Goal: Transaction & Acquisition: Purchase product/service

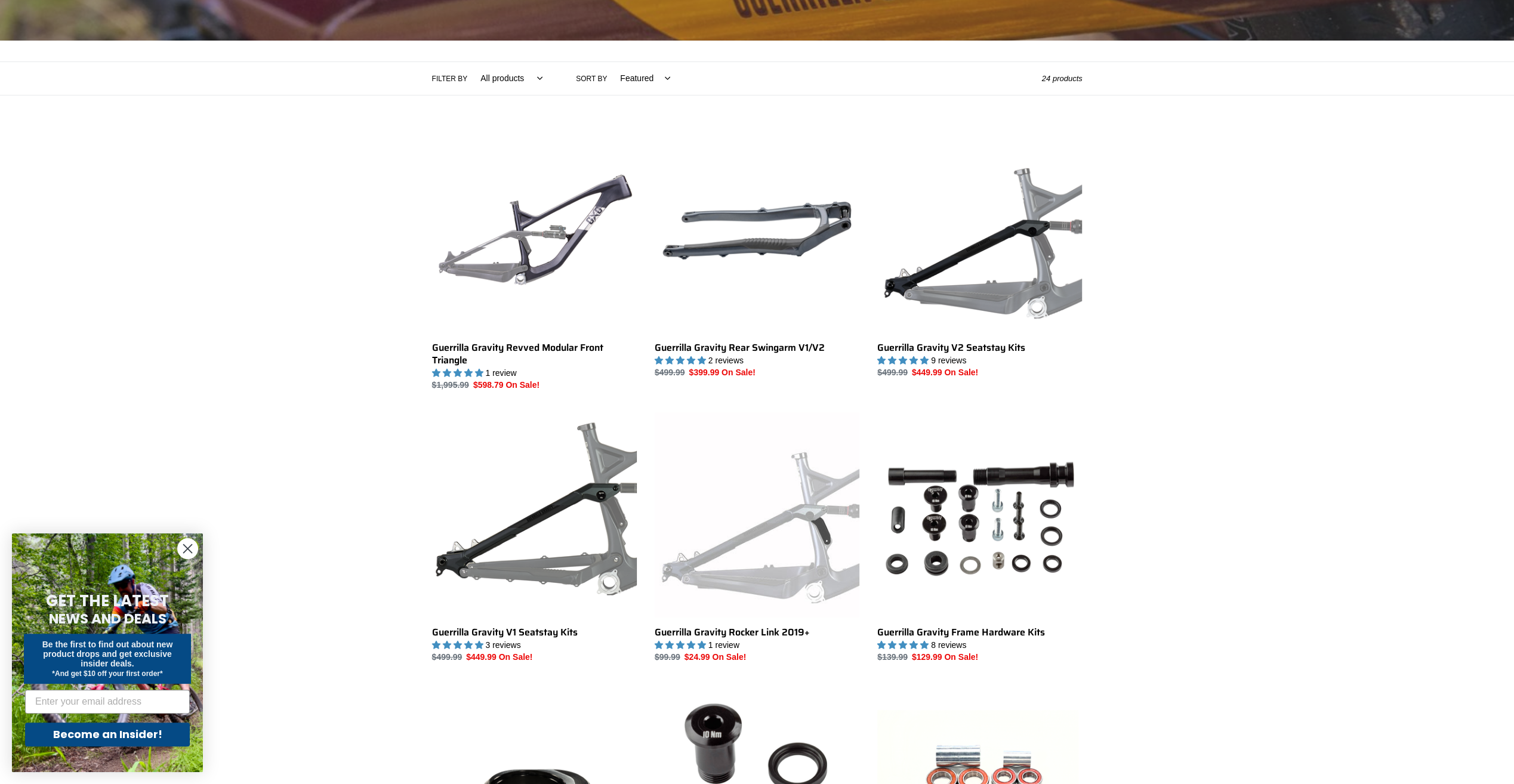
scroll to position [239, 0]
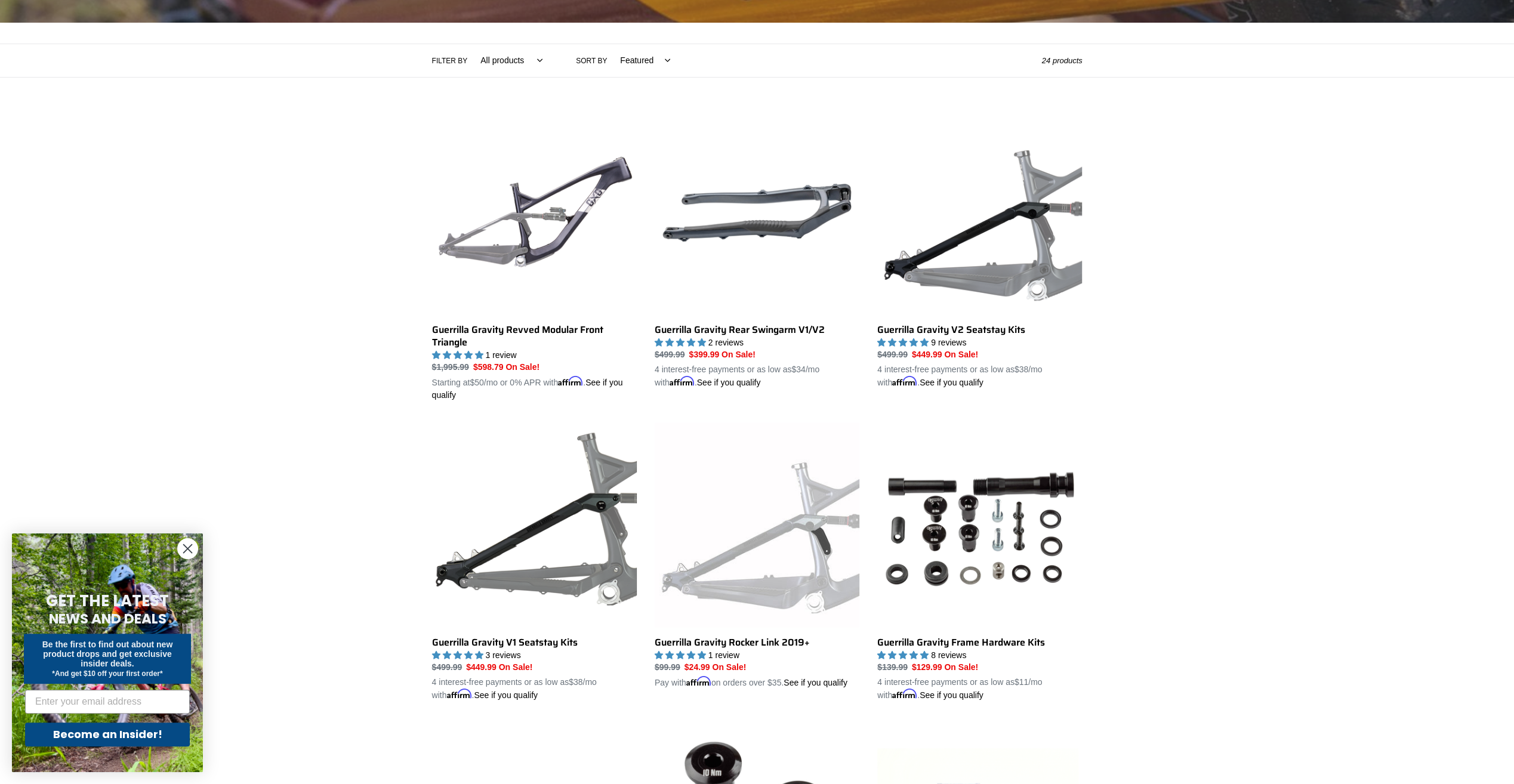
click at [190, 547] on circle "Close dialog" at bounding box center [188, 548] width 20 height 20
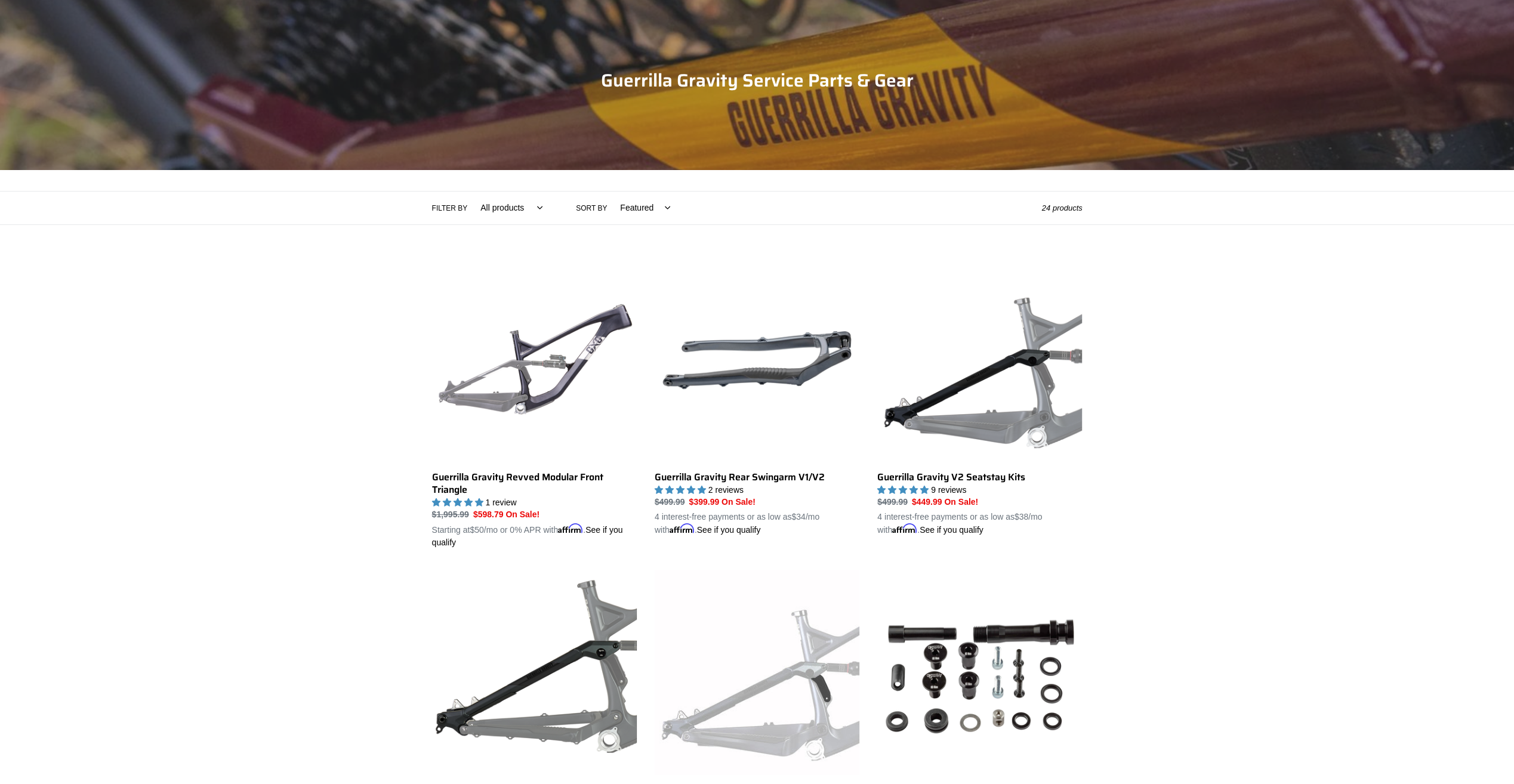
scroll to position [0, 0]
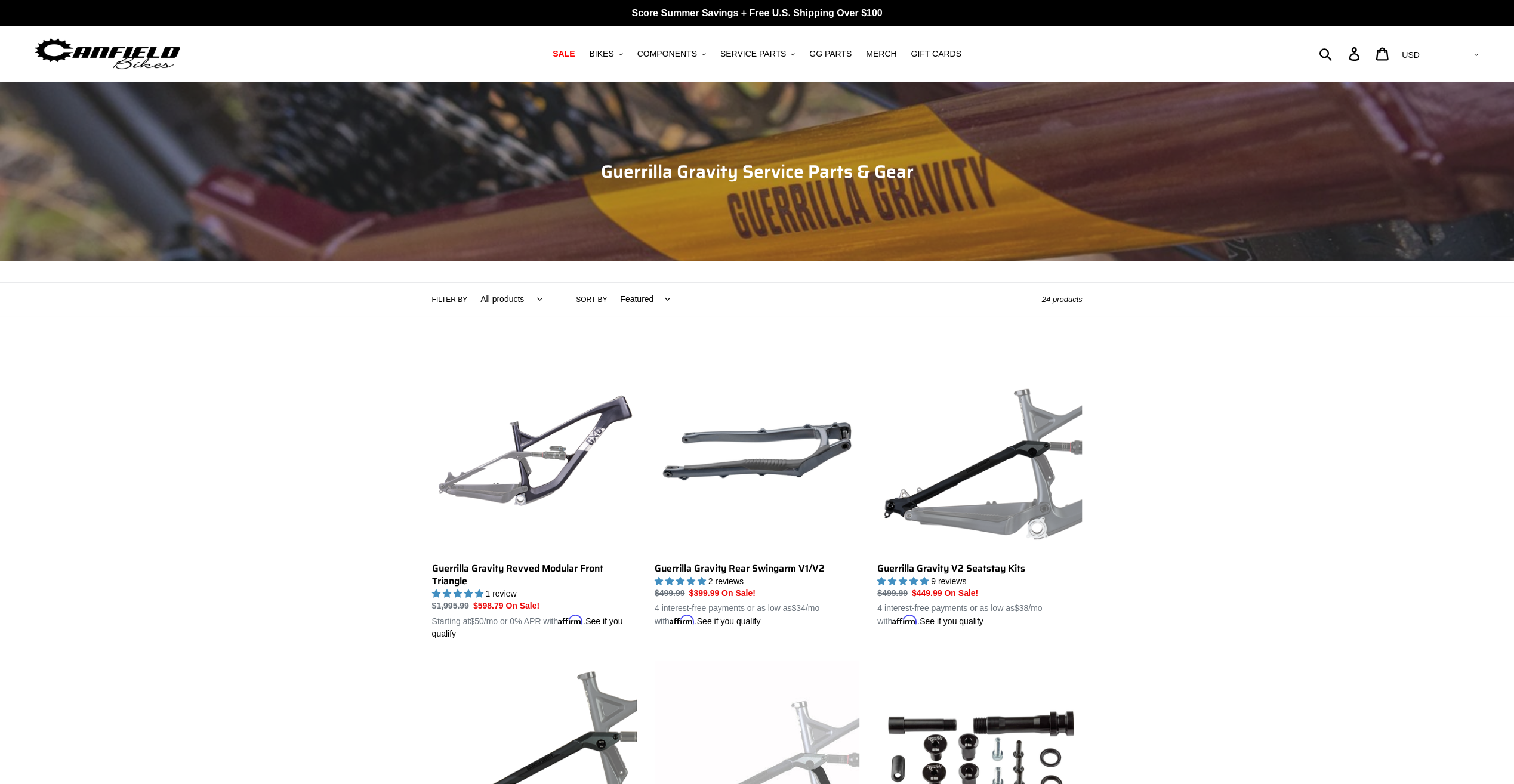
click at [513, 300] on select "All products GG Swag" at bounding box center [508, 299] width 78 height 33
click at [469, 282] on select "All products GG Swag" at bounding box center [508, 299] width 78 height 33
click at [451, 300] on label "Filter by" at bounding box center [450, 300] width 36 height 11
click at [469, 300] on select "All products GG Swag" at bounding box center [508, 299] width 78 height 33
click at [447, 299] on label "Filter by" at bounding box center [450, 300] width 36 height 11
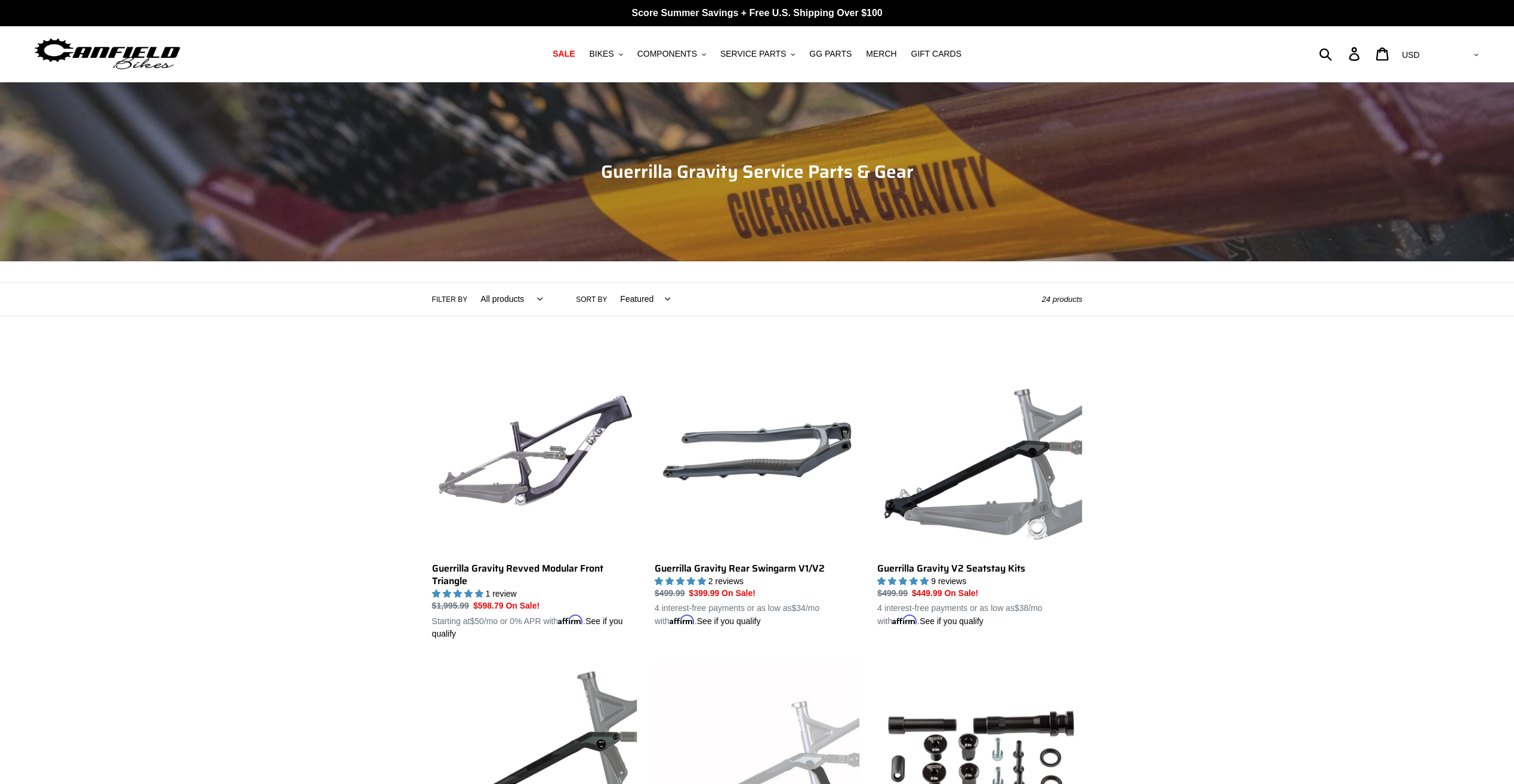
click at [469, 299] on select "All products GG Swag" at bounding box center [508, 299] width 78 height 33
click at [613, 54] on span "BIKES" at bounding box center [601, 53] width 24 height 10
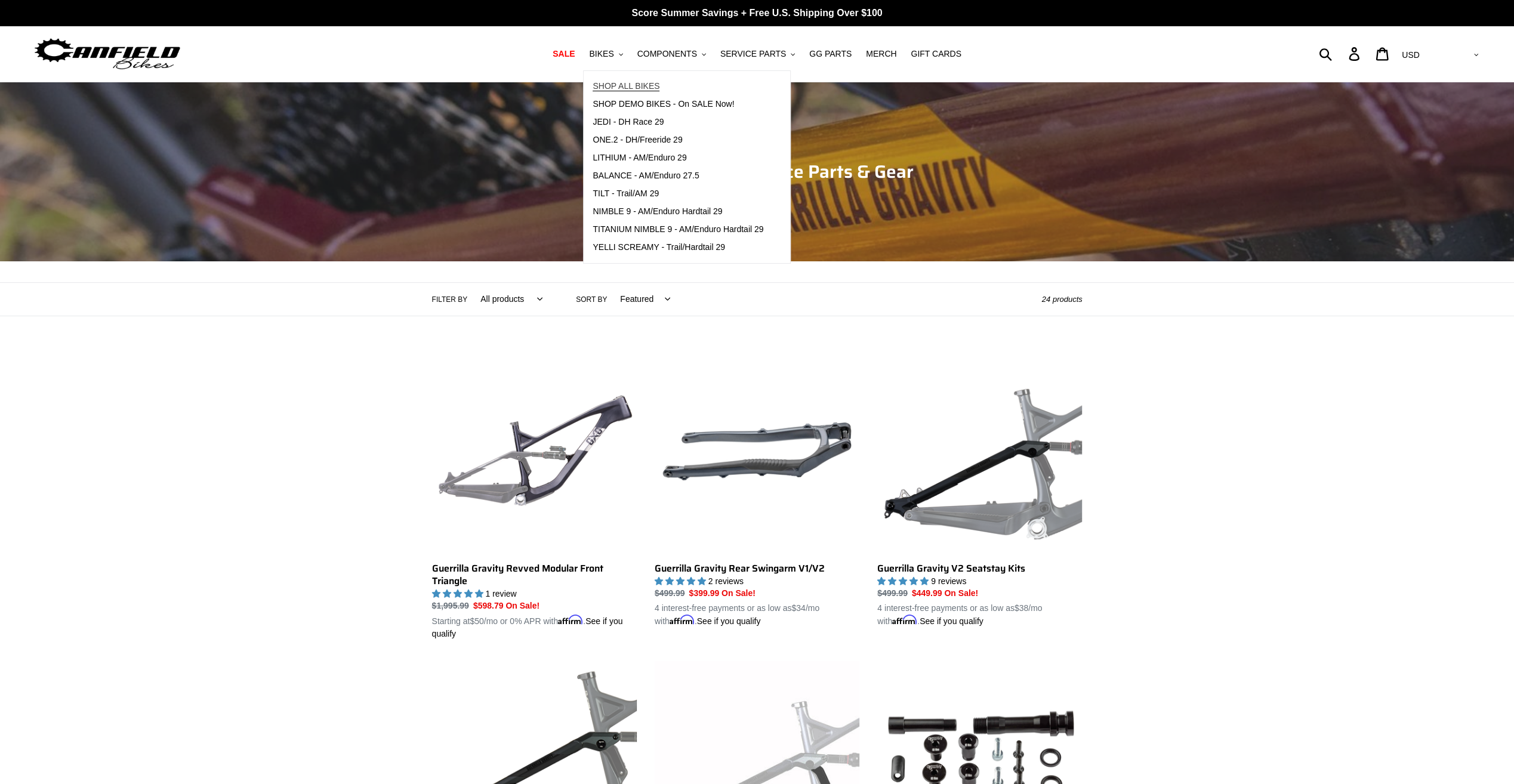
click at [637, 87] on span "SHOP ALL BIKES" at bounding box center [626, 86] width 67 height 10
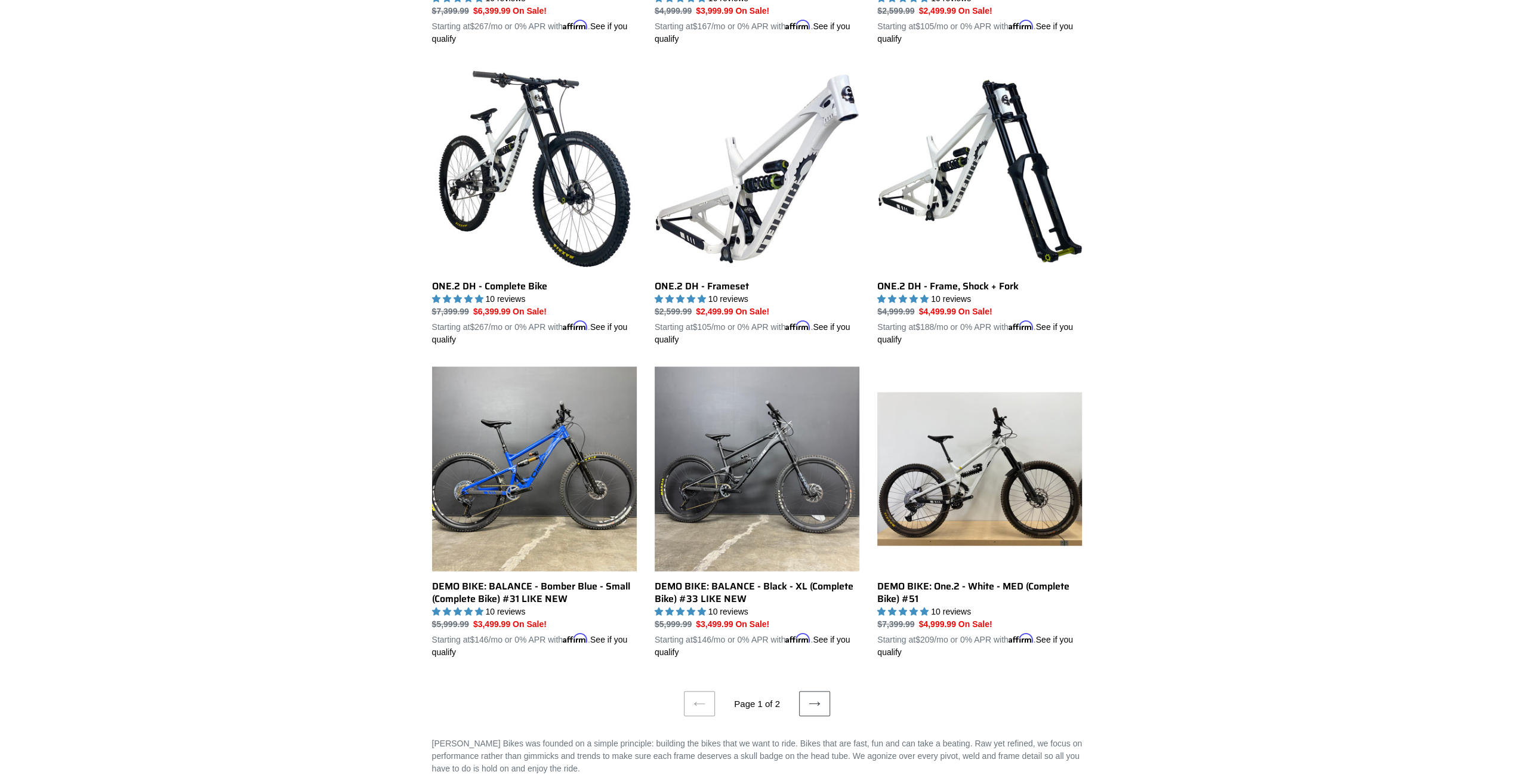
scroll to position [2088, 0]
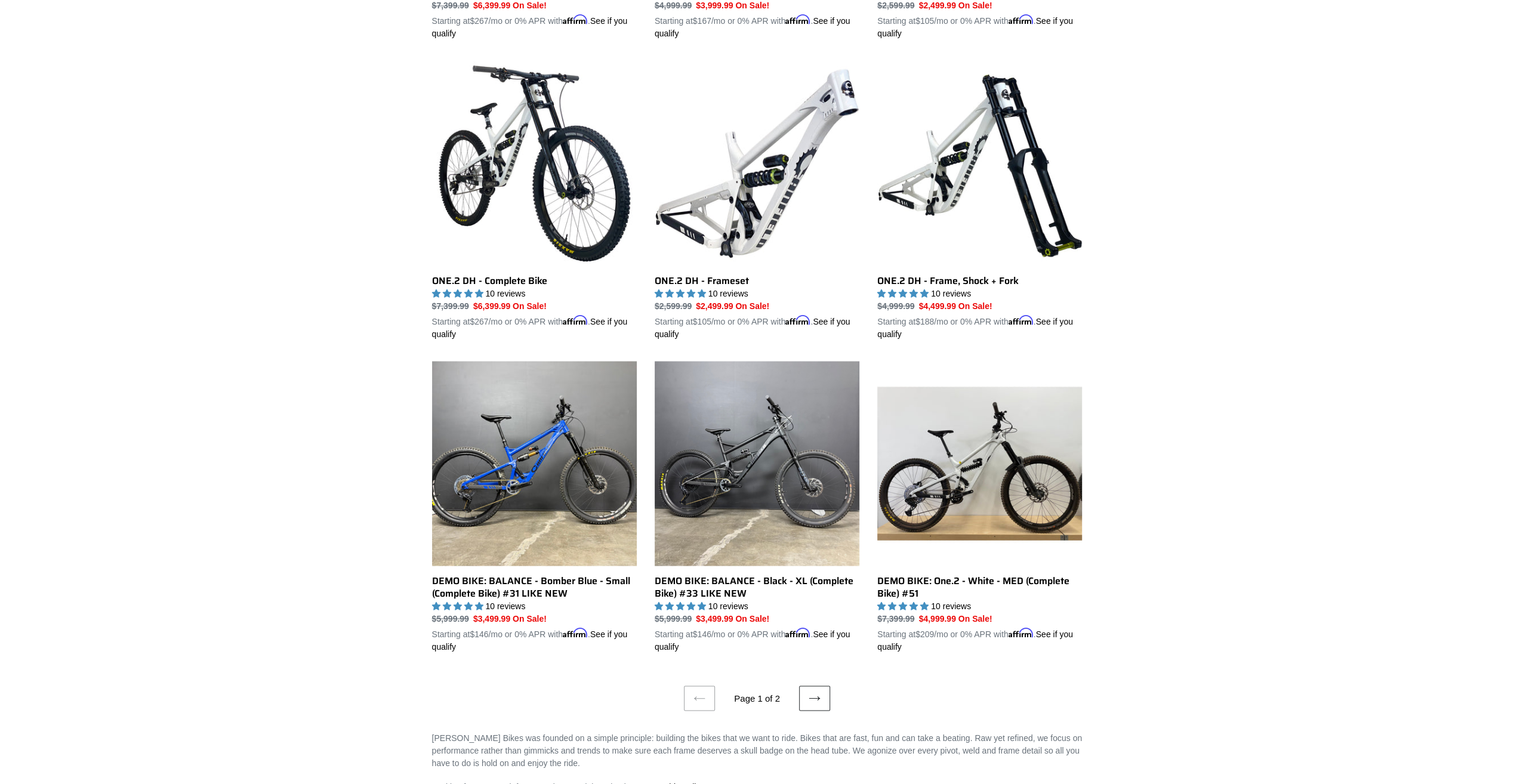
click at [814, 697] on link "Next page" at bounding box center [814, 697] width 31 height 25
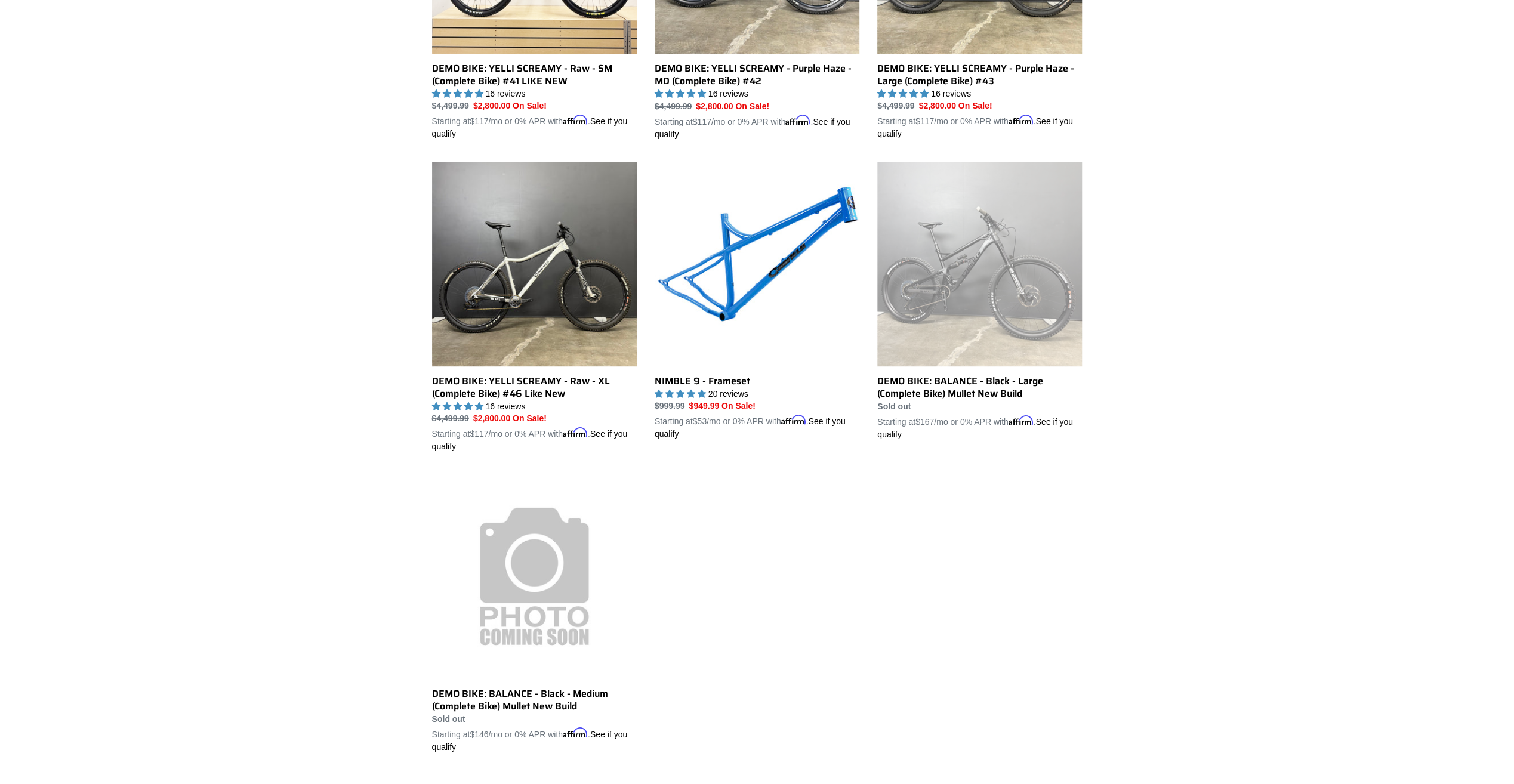
scroll to position [477, 0]
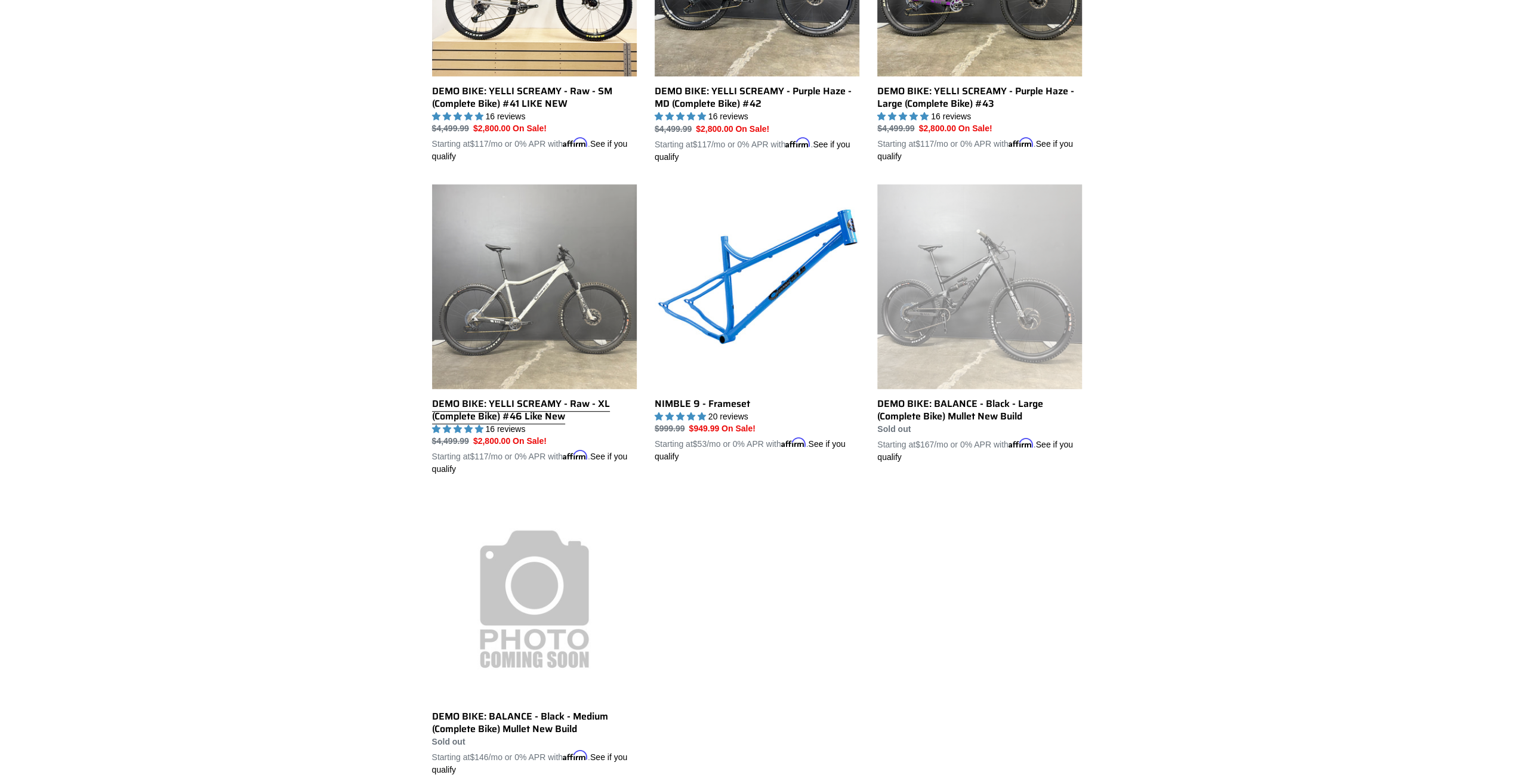
click at [542, 300] on link "DEMO BIKE: YELLI SCREAMY - Raw - XL (Complete Bike) #46 Like New" at bounding box center [535, 330] width 205 height 291
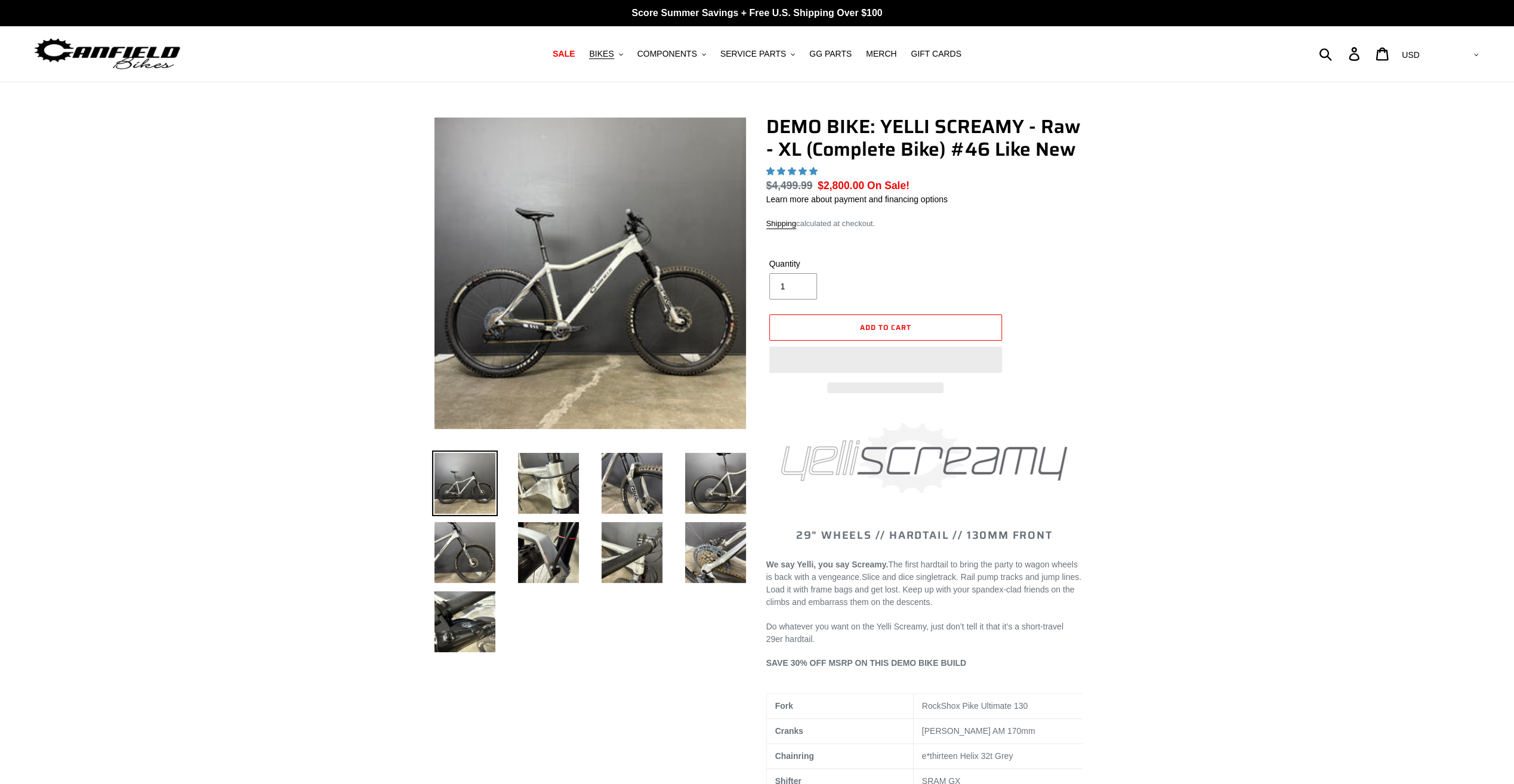
select select "highest-rating"
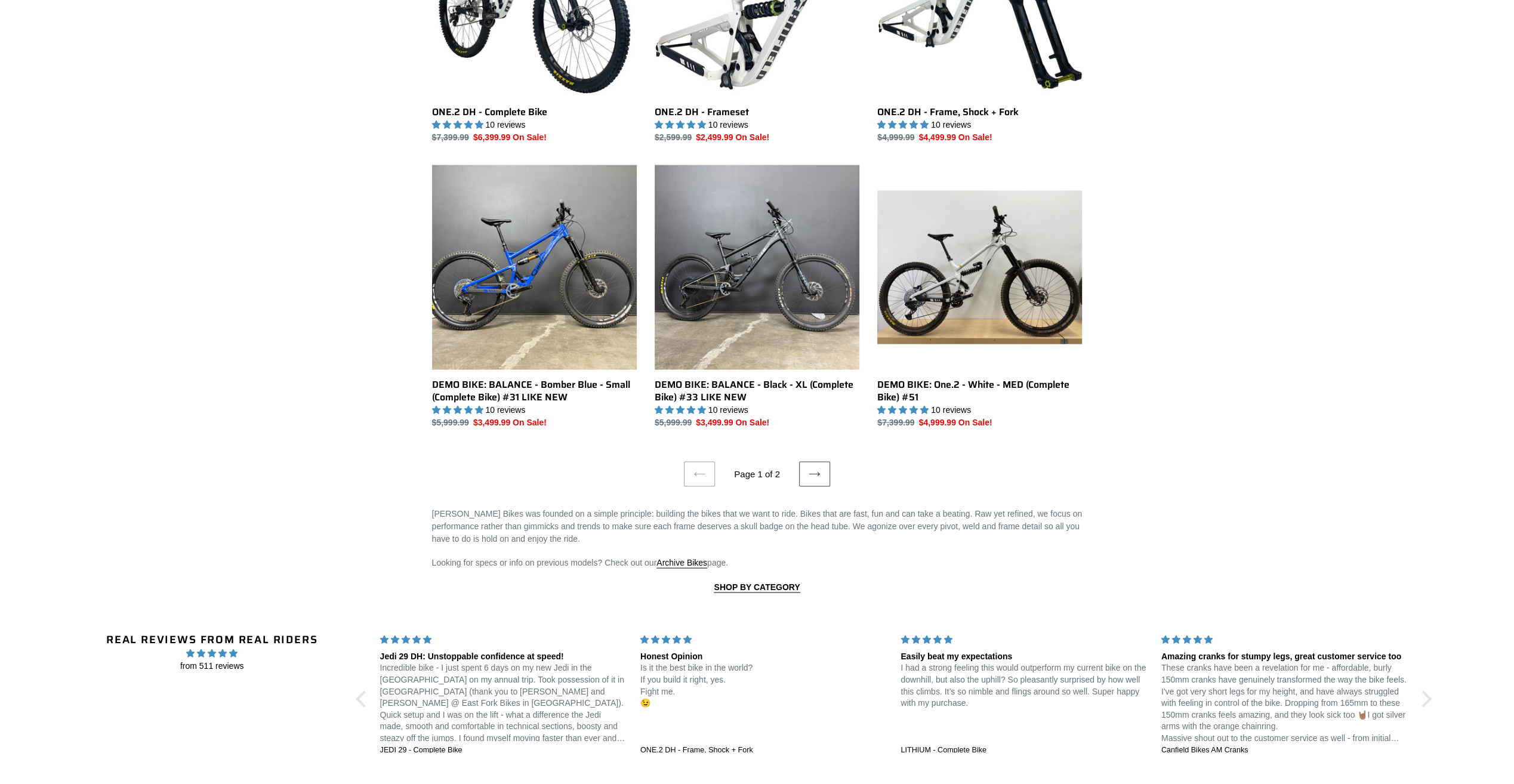
scroll to position [2253, 0]
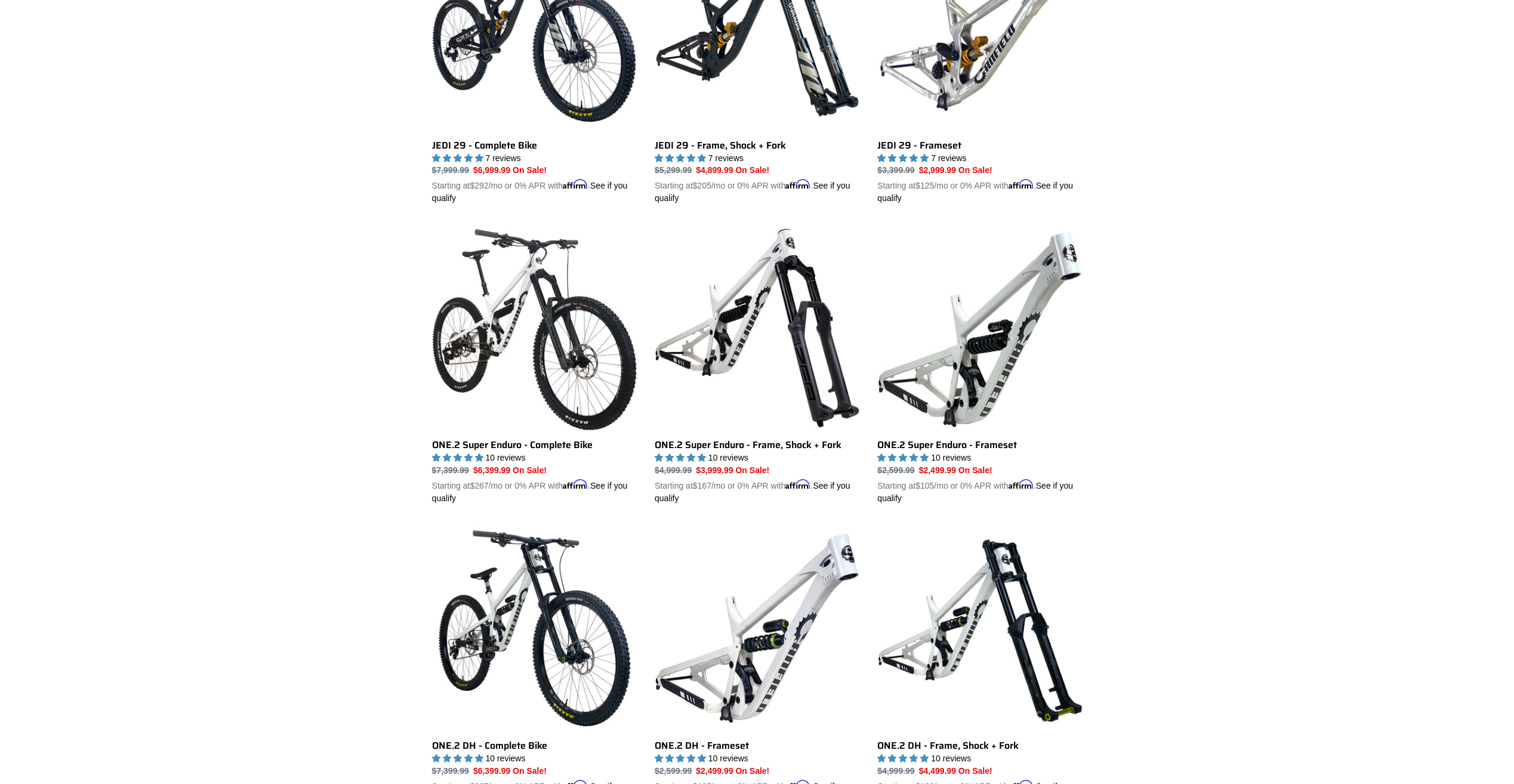
scroll to position [1597, 0]
